Goal: Transaction & Acquisition: Download file/media

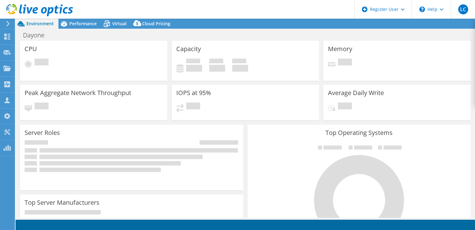
select select "USD"
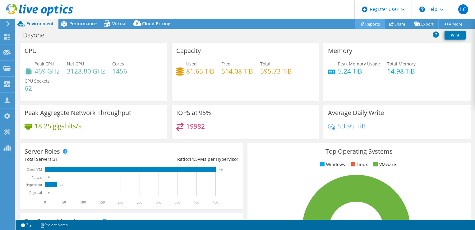
click at [375, 24] on link "Reports" at bounding box center [370, 24] width 30 height 10
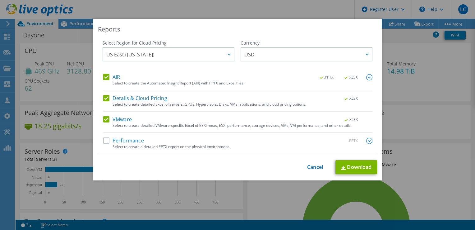
click at [104, 142] on label "Performance" at bounding box center [123, 141] width 41 height 6
click at [0, 0] on input "Performance" at bounding box center [0, 0] width 0 height 0
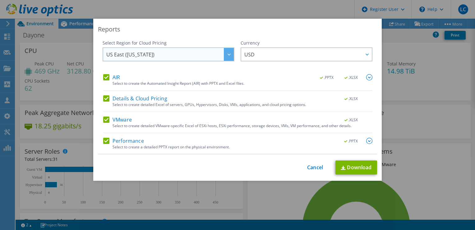
click at [193, 56] on span "US East ([US_STATE])" at bounding box center [170, 54] width 128 height 13
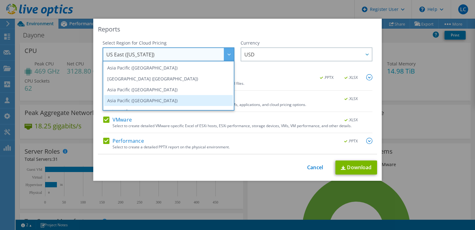
click at [162, 98] on li "Asia Pacific ([GEOGRAPHIC_DATA])" at bounding box center [168, 100] width 129 height 11
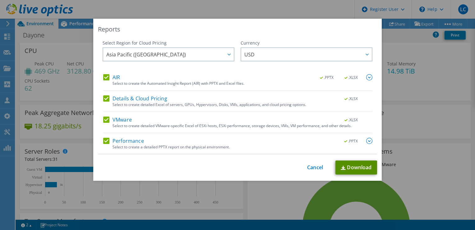
click at [360, 167] on link "Download" at bounding box center [357, 167] width 42 height 14
